Goal: Find specific page/section: Find specific page/section

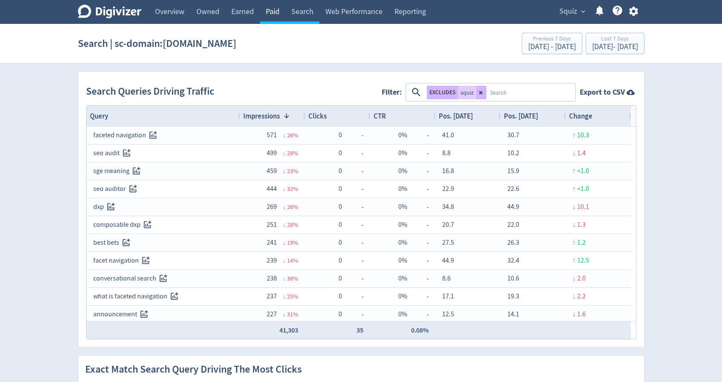
click at [266, 13] on link "Paid" at bounding box center [273, 12] width 26 height 24
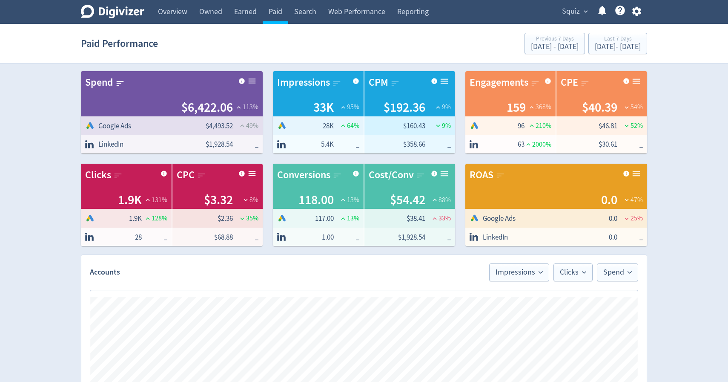
click at [701, 188] on div "Digivizer Logo [PERSON_NAME] Logo Overview Owned Earned Paid Search Web Perform…" at bounding box center [364, 385] width 728 height 770
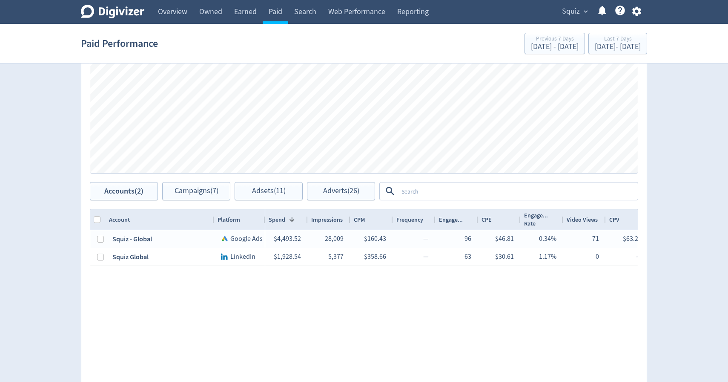
scroll to position [287, 0]
click at [94, 222] on input "Column with Header Selection" at bounding box center [97, 219] width 7 height 7
checkbox input "true"
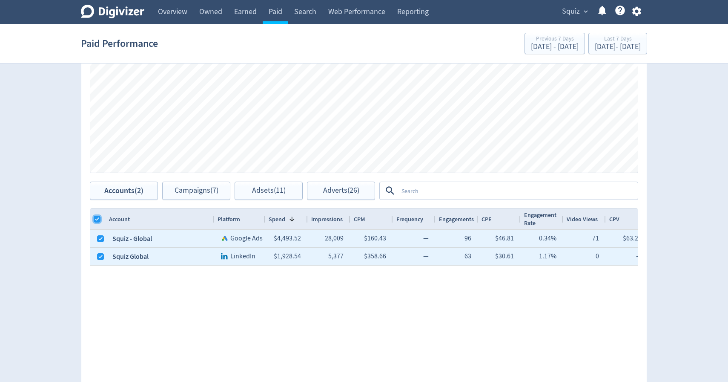
click at [94, 222] on input "Column with Header Selection" at bounding box center [97, 219] width 7 height 7
checkbox input "false"
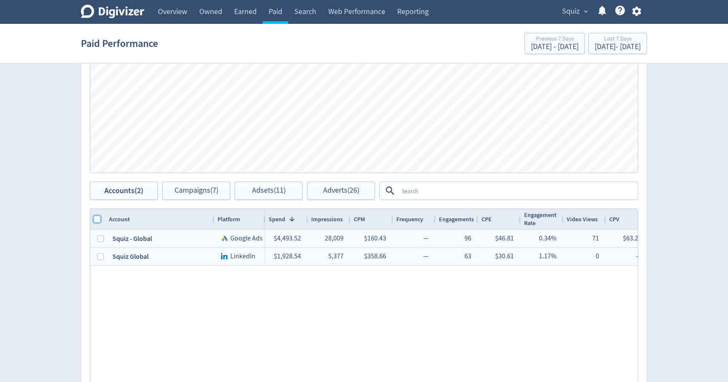
click at [94, 222] on input "Column with Header Selection" at bounding box center [97, 219] width 7 height 7
checkbox input "true"
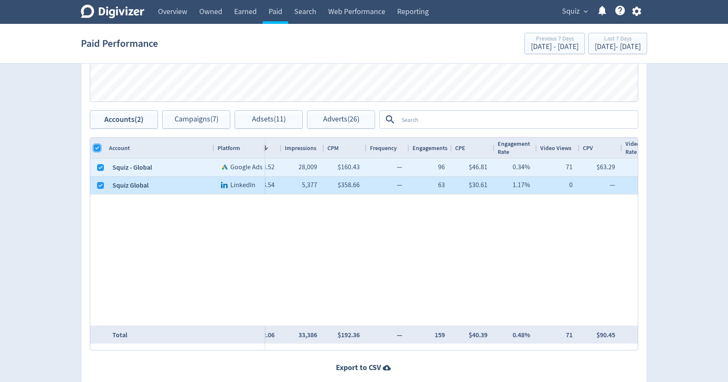
scroll to position [0, 0]
